Goal: Transaction & Acquisition: Obtain resource

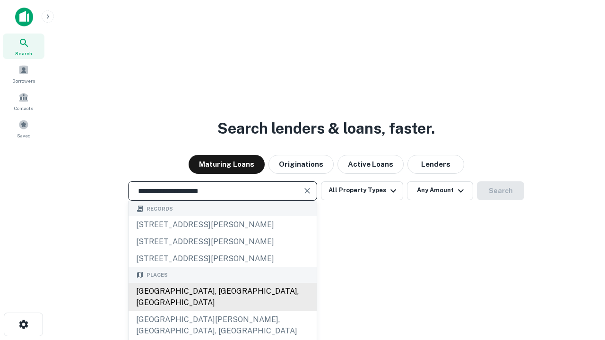
click at [222, 311] on div "[GEOGRAPHIC_DATA], [GEOGRAPHIC_DATA], [GEOGRAPHIC_DATA]" at bounding box center [223, 297] width 188 height 28
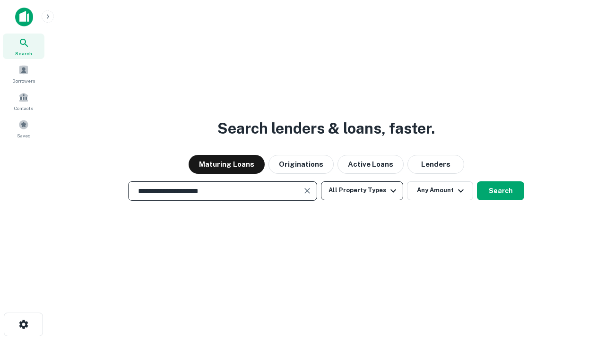
type input "**********"
click at [362, 190] on button "All Property Types" at bounding box center [362, 190] width 82 height 19
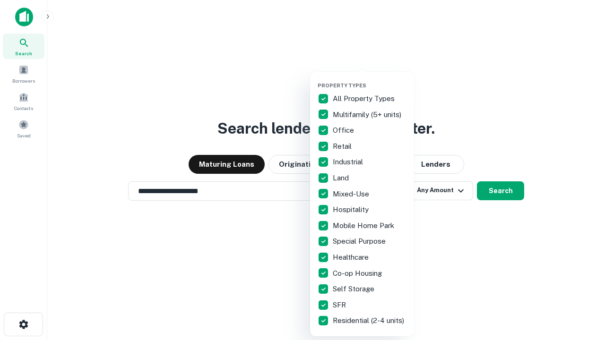
click at [369, 79] on button "button" at bounding box center [369, 79] width 104 height 0
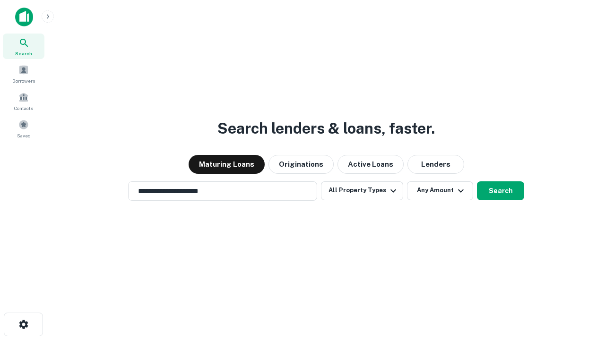
scroll to position [15, 0]
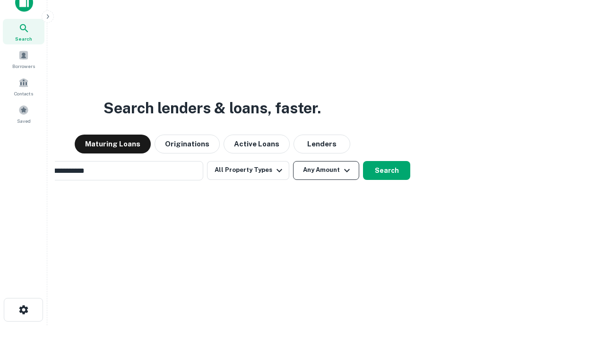
click at [293, 161] on button "Any Amount" at bounding box center [326, 170] width 66 height 19
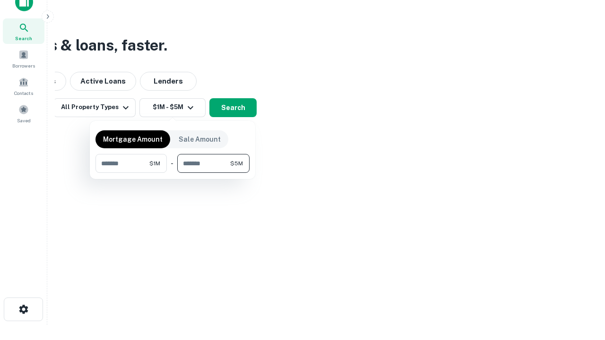
type input "*******"
click at [172, 173] on button "button" at bounding box center [172, 173] width 154 height 0
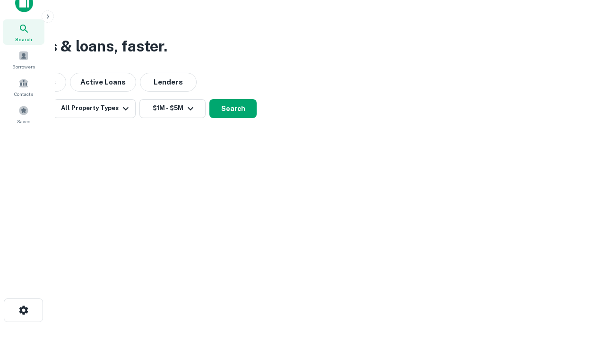
scroll to position [6, 174]
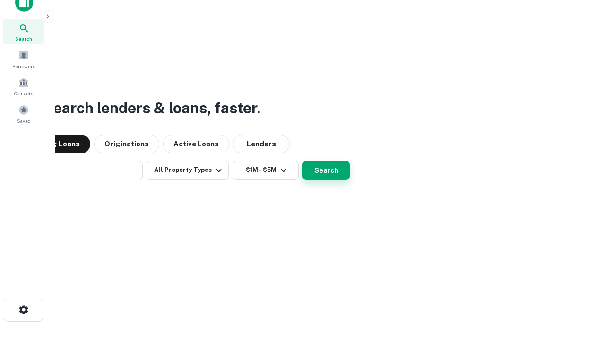
click at [302, 161] on button "Search" at bounding box center [325, 170] width 47 height 19
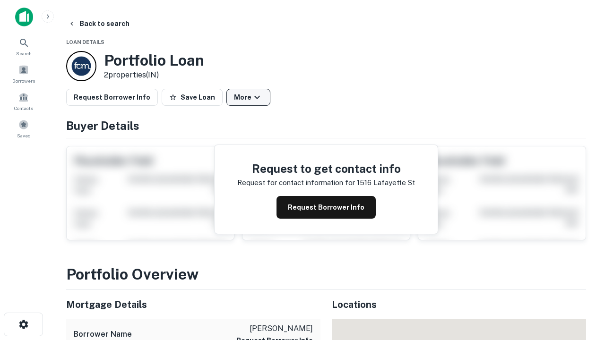
click at [248, 97] on button "More" at bounding box center [248, 97] width 44 height 17
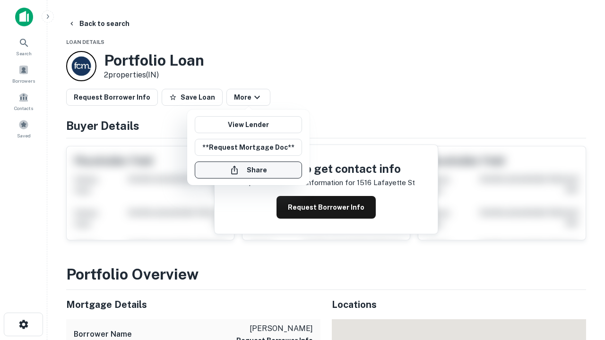
click at [248, 170] on button "Share" at bounding box center [248, 170] width 107 height 17
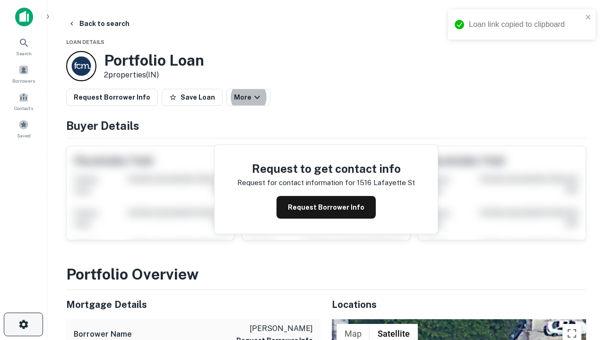
click at [23, 325] on icon "button" at bounding box center [23, 324] width 11 height 11
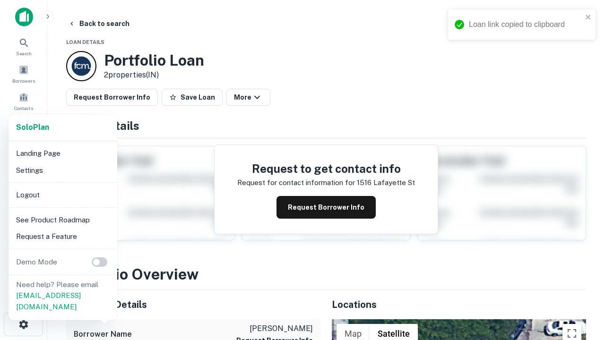
click at [62, 195] on li "Logout" at bounding box center [62, 195] width 101 height 17
